Goal: Check status

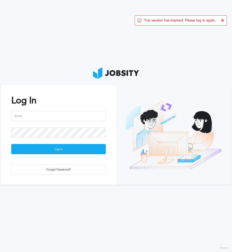
click at [68, 123] on div at bounding box center [58, 119] width 94 height 17
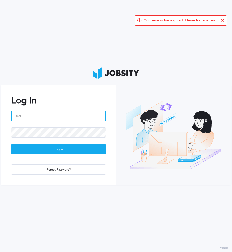
click at [66, 119] on input "email" at bounding box center [58, 116] width 94 height 10
type input "[PERSON_NAME][EMAIL_ADDRESS][PERSON_NAME][DOMAIN_NAME]"
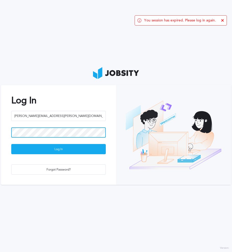
click at [11, 144] on button "Log In" at bounding box center [58, 149] width 94 height 10
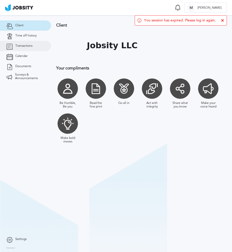
click at [35, 47] on link "Transactions" at bounding box center [25, 46] width 51 height 10
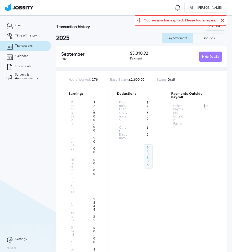
click at [141, 56] on div "$3,010.92 Payment" at bounding box center [153, 56] width 46 height 11
click at [205, 40] on div "Bonuses" at bounding box center [208, 39] width 17 height 4
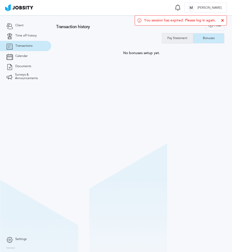
click at [176, 42] on div "Pay Statement" at bounding box center [177, 38] width 31 height 10
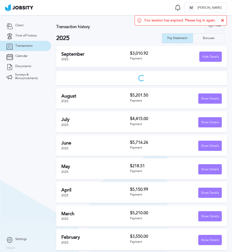
click at [222, 22] on div "You session has expired. Please log in again." at bounding box center [181, 20] width 92 height 10
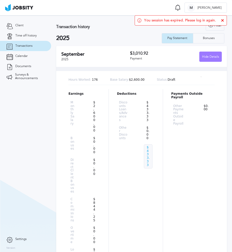
click at [146, 58] on div "Payment" at bounding box center [153, 59] width 46 height 4
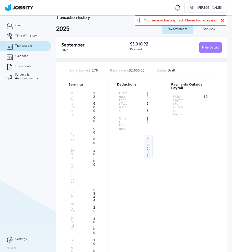
scroll to position [26, 0]
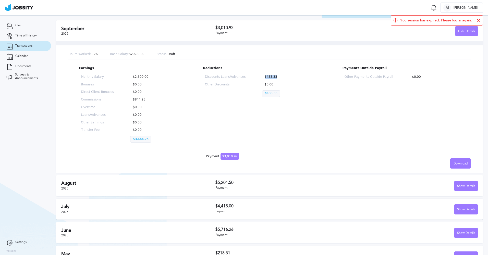
drag, startPoint x: 273, startPoint y: 78, endPoint x: 259, endPoint y: 78, distance: 13.5
click at [232, 78] on div "Discounts Loans/Advances $433.33 Other Discounts $0.00 $433.33" at bounding box center [254, 87] width 102 height 28
click at [232, 137] on div "Deductions Discounts Loans/Advances $433.33 Other Discounts $0.00 $433.33" at bounding box center [254, 105] width 102 height 83
